Goal: Find specific page/section: Find specific page/section

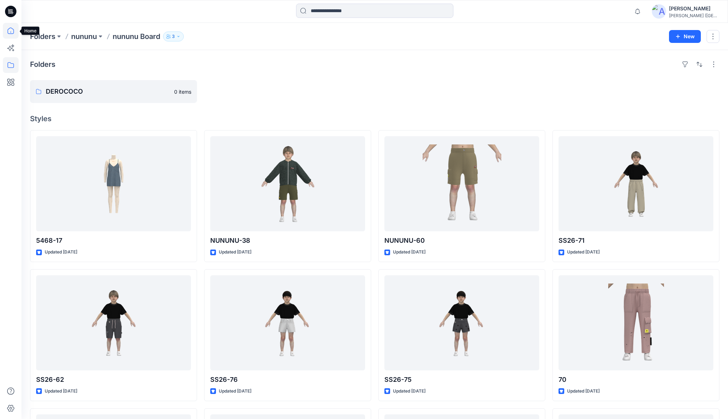
click at [10, 32] on icon at bounding box center [11, 31] width 16 height 16
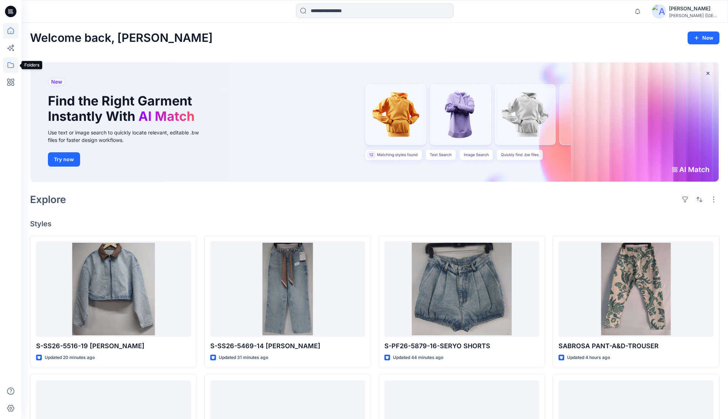
click at [11, 68] on icon at bounding box center [11, 65] width 6 height 6
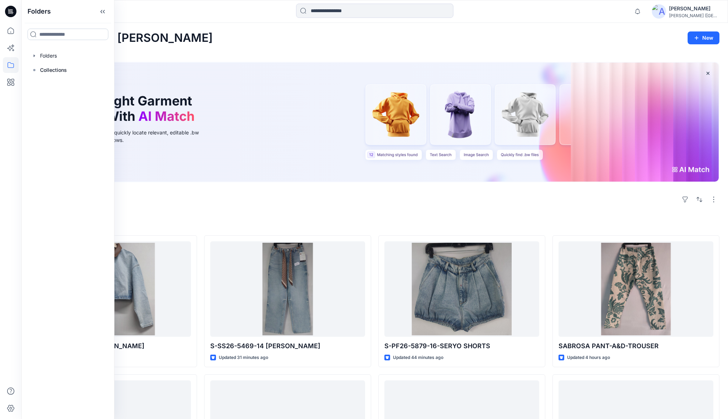
click at [60, 35] on input at bounding box center [68, 34] width 81 height 11
type input "***"
click at [54, 70] on h6 "C2C -F23" at bounding box center [50, 67] width 22 height 9
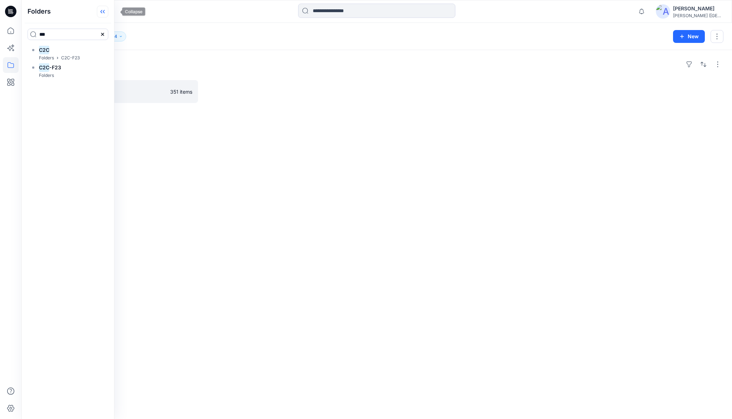
click at [108, 13] on icon at bounding box center [102, 12] width 11 height 12
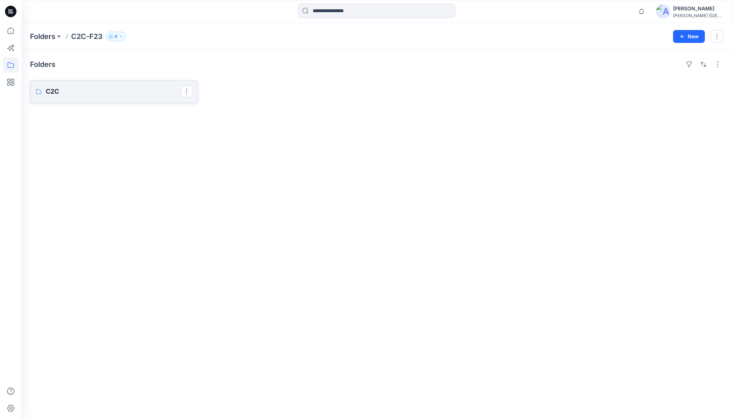
click at [57, 90] on p "C2C" at bounding box center [113, 92] width 135 height 10
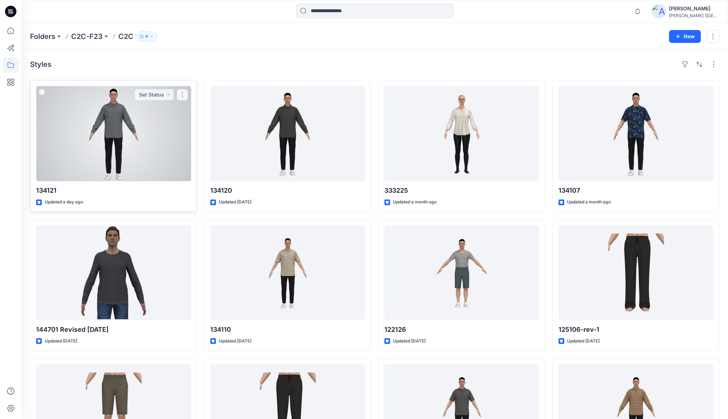
click at [107, 120] on div at bounding box center [113, 133] width 155 height 95
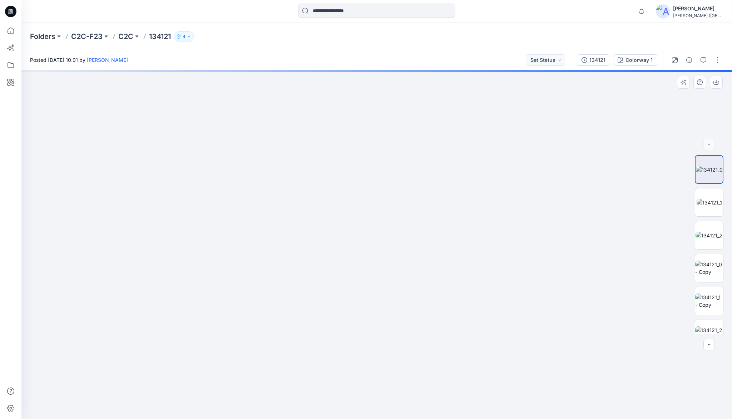
drag, startPoint x: 378, startPoint y: 190, endPoint x: 366, endPoint y: 256, distance: 66.6
drag, startPoint x: 270, startPoint y: 208, endPoint x: 360, endPoint y: 196, distance: 90.9
click at [714, 268] on img at bounding box center [709, 268] width 28 height 15
drag, startPoint x: 390, startPoint y: 182, endPoint x: 378, endPoint y: 224, distance: 43.3
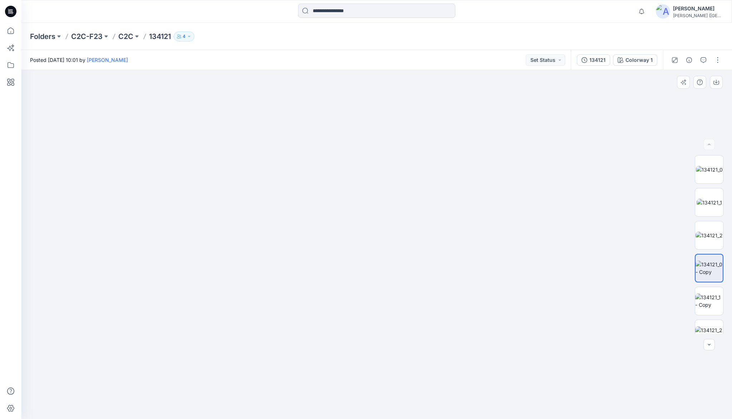
drag, startPoint x: 311, startPoint y: 215, endPoint x: 328, endPoint y: 220, distance: 17.8
